Goal: Task Accomplishment & Management: Use online tool/utility

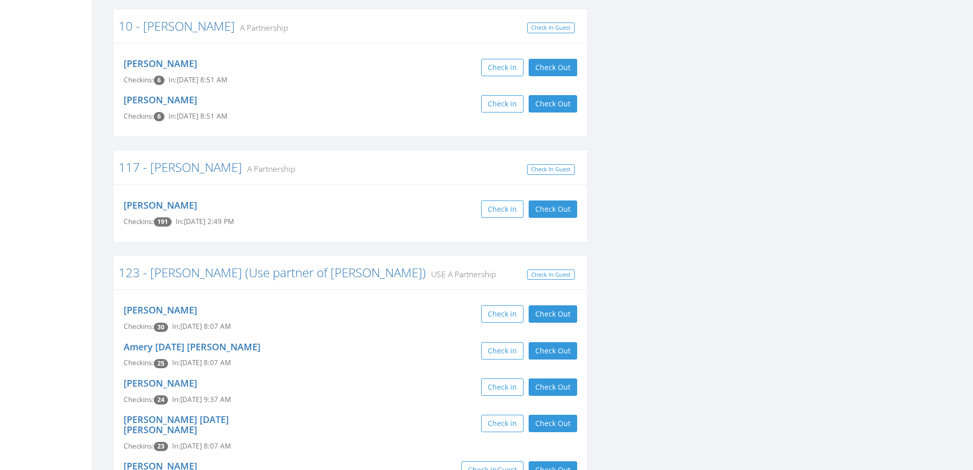
scroll to position [460, 0]
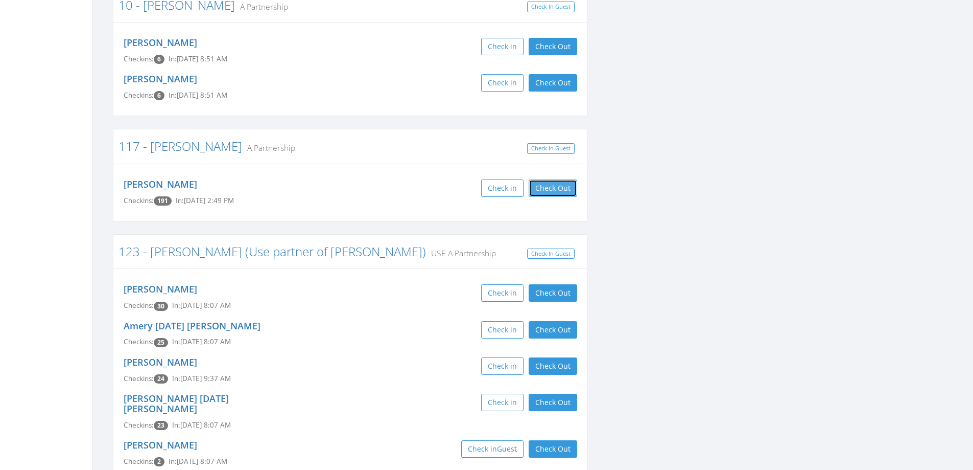
click at [560, 192] on button "Check Out" at bounding box center [553, 187] width 49 height 17
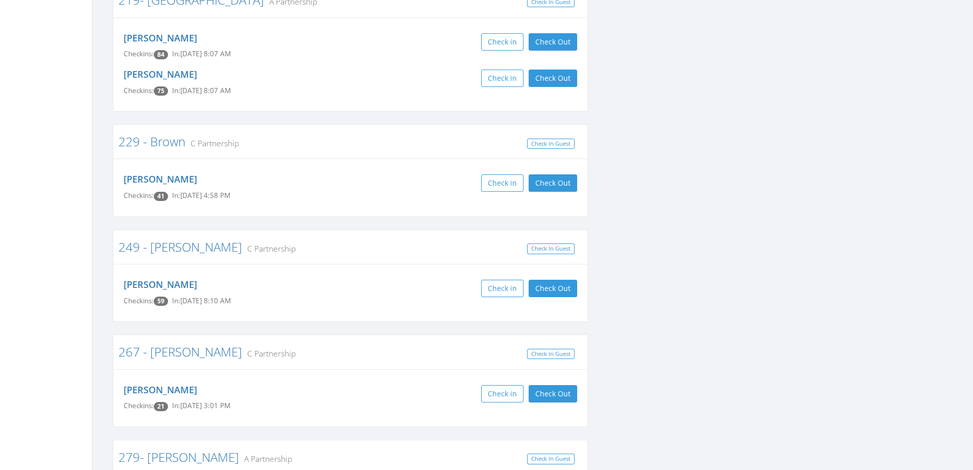
scroll to position [2708, 0]
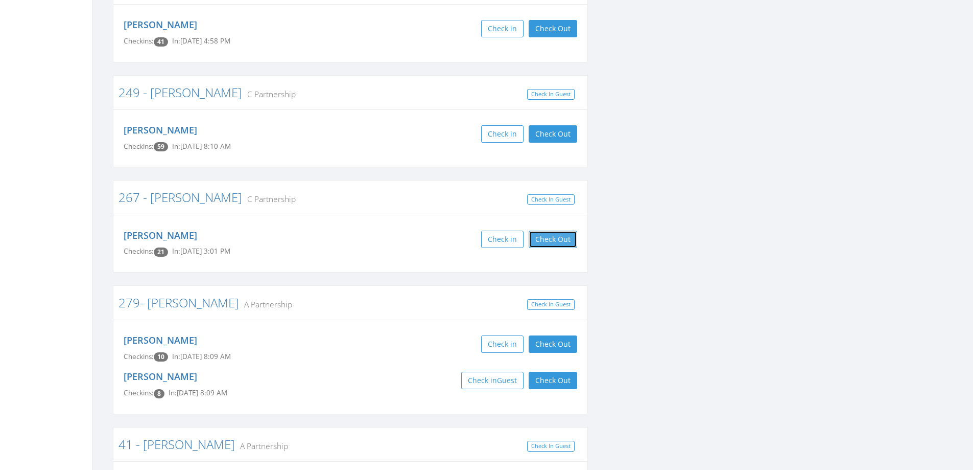
click at [564, 230] on button "Check Out" at bounding box center [553, 238] width 49 height 17
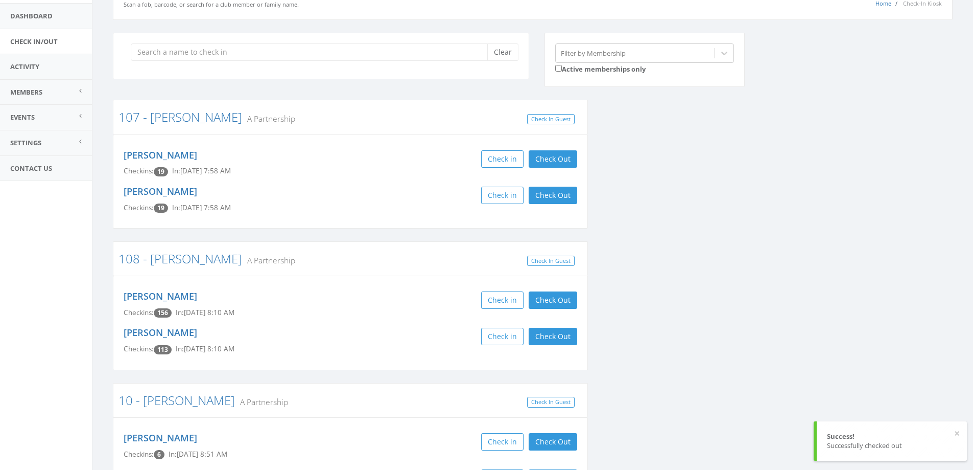
scroll to position [0, 0]
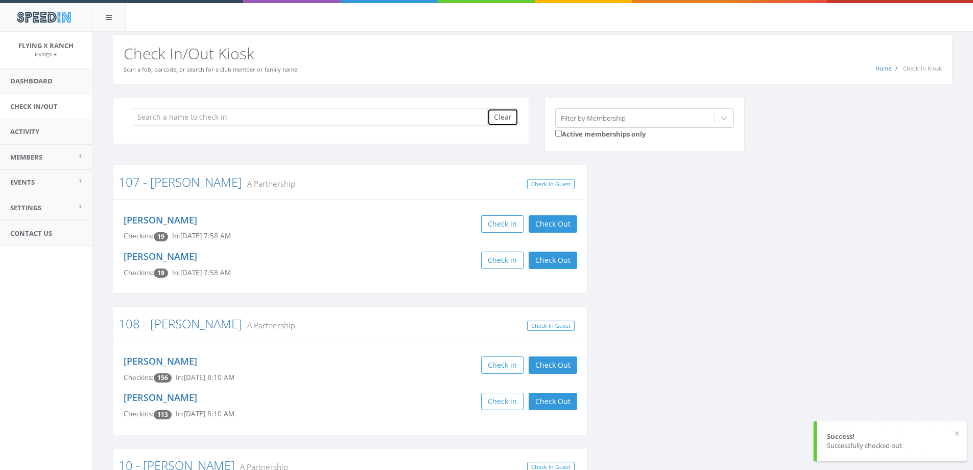
click at [498, 114] on button "Clear" at bounding box center [502, 116] width 31 height 17
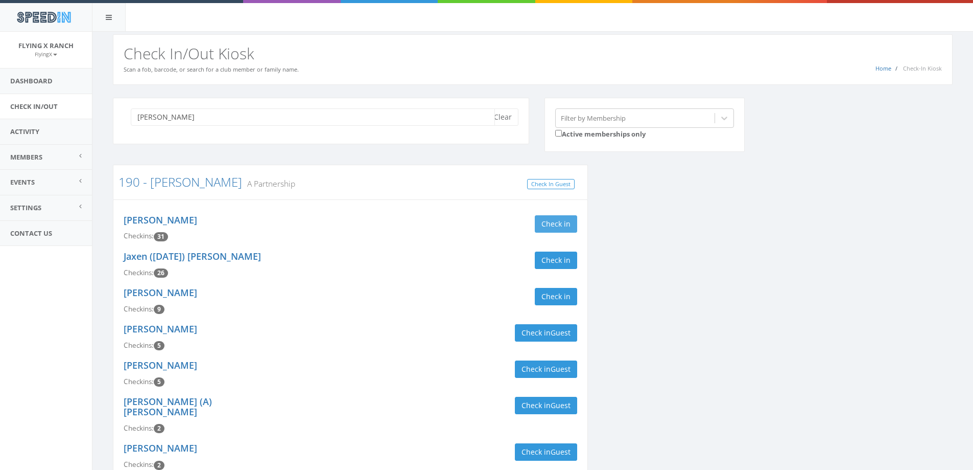
type input "[PERSON_NAME]"
click at [557, 222] on button "Check in" at bounding box center [556, 223] width 42 height 17
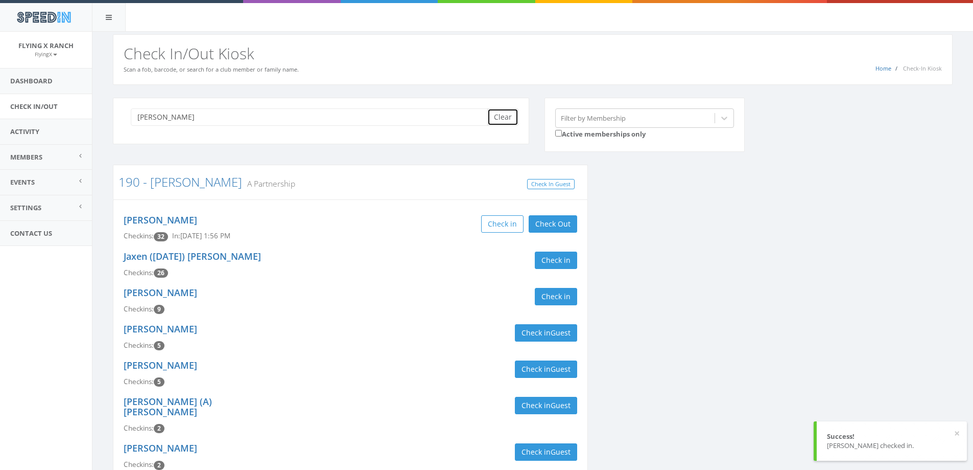
click at [511, 116] on button "Clear" at bounding box center [502, 116] width 31 height 17
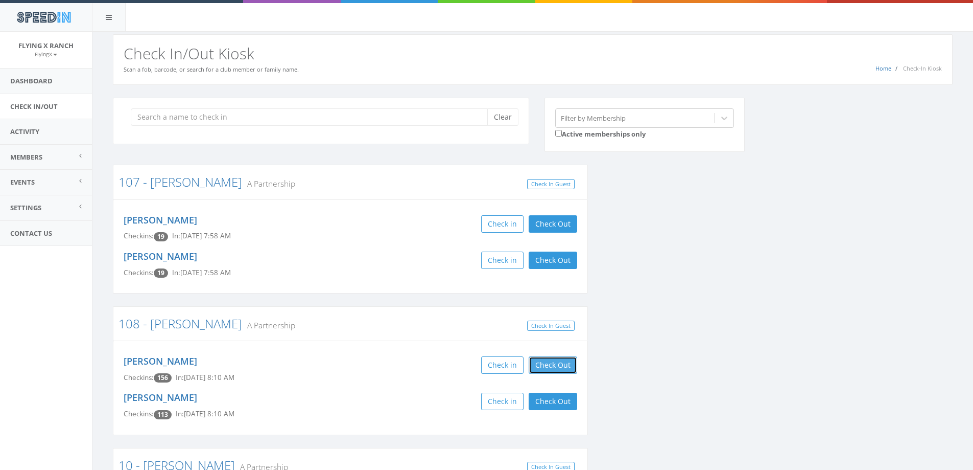
click at [557, 360] on button "Check Out" at bounding box center [553, 364] width 49 height 17
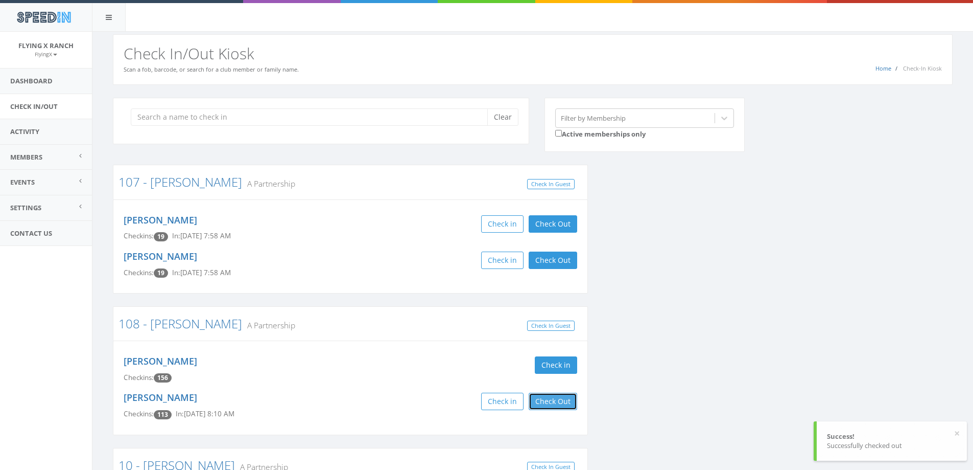
click at [552, 401] on button "Check Out" at bounding box center [553, 400] width 49 height 17
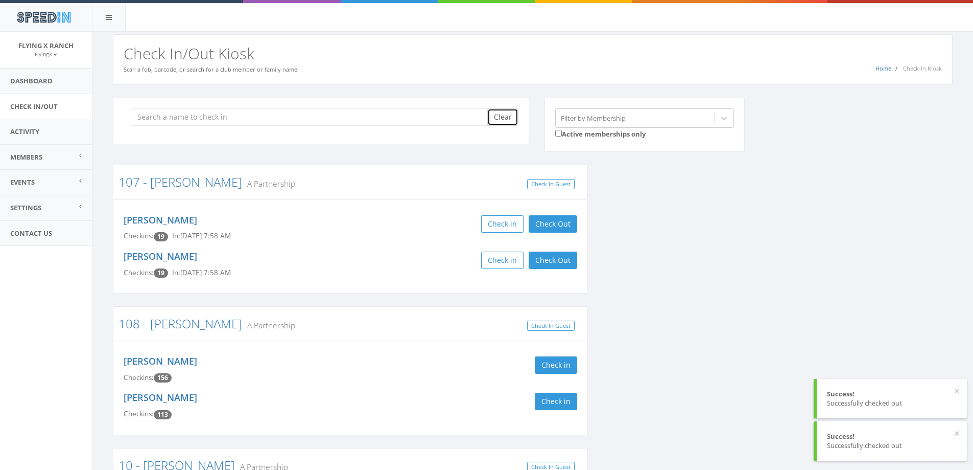
click at [510, 121] on button "Clear" at bounding box center [502, 116] width 31 height 17
